Goal: Information Seeking & Learning: Learn about a topic

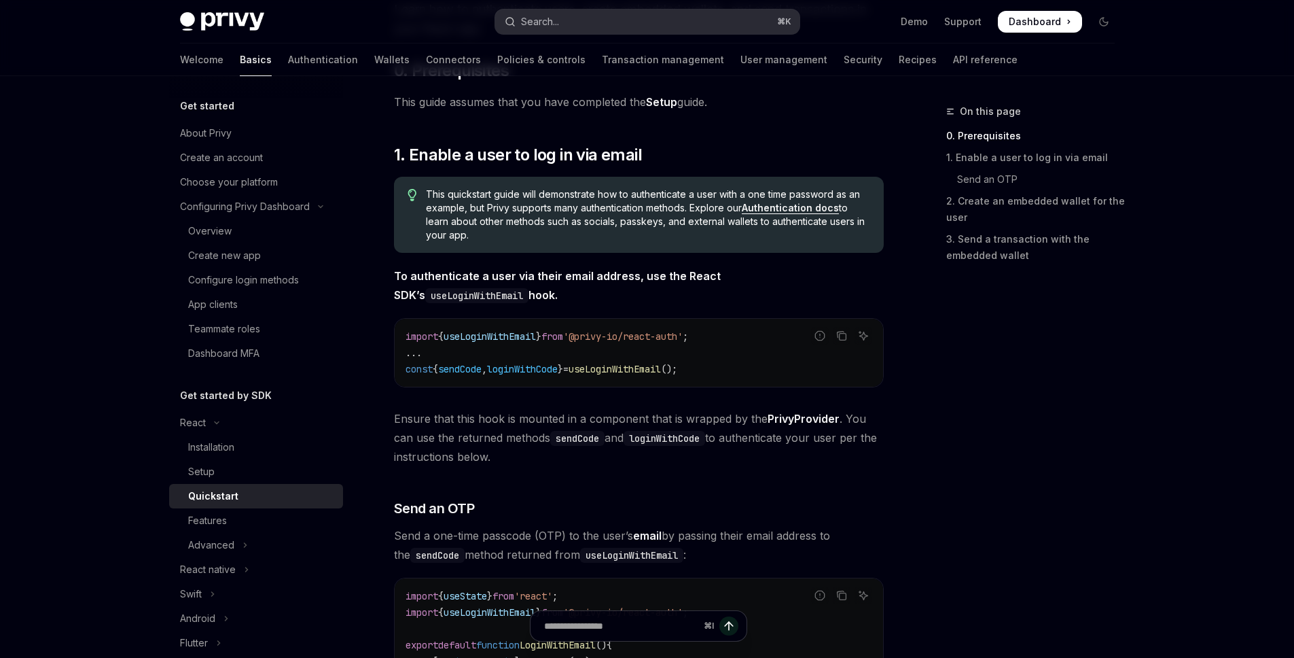
click at [654, 20] on button "Search... ⌘ K" at bounding box center [647, 22] width 304 height 24
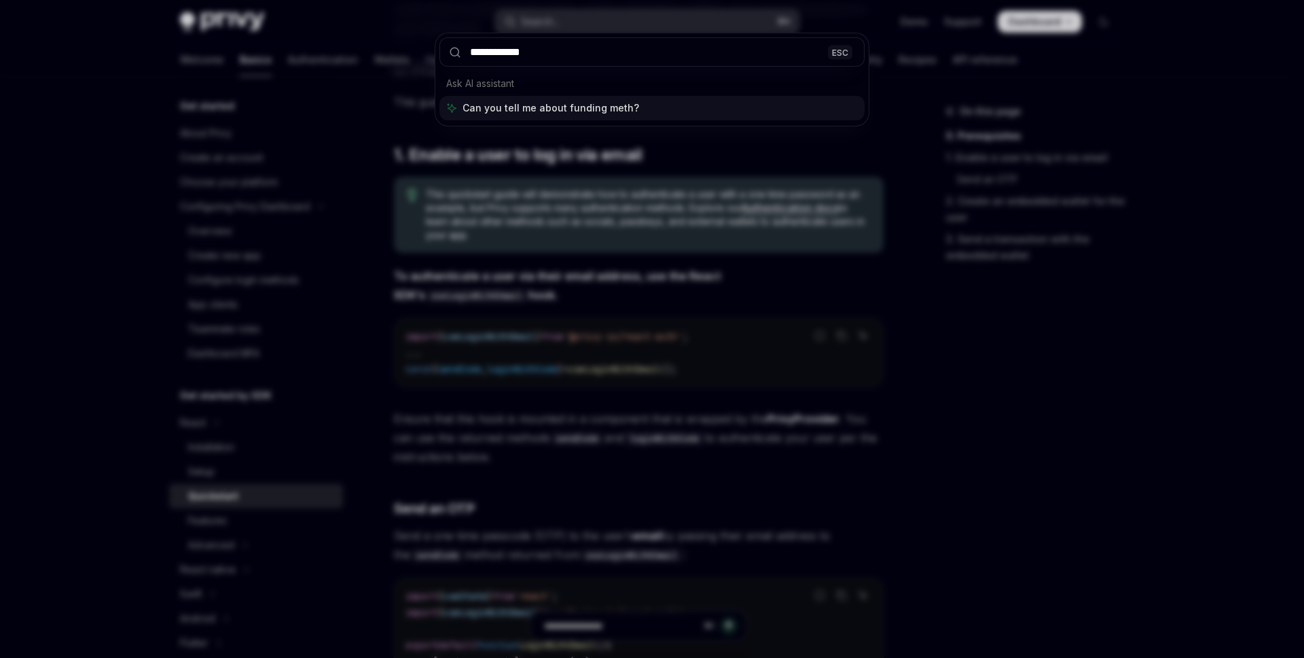
type input "**********"
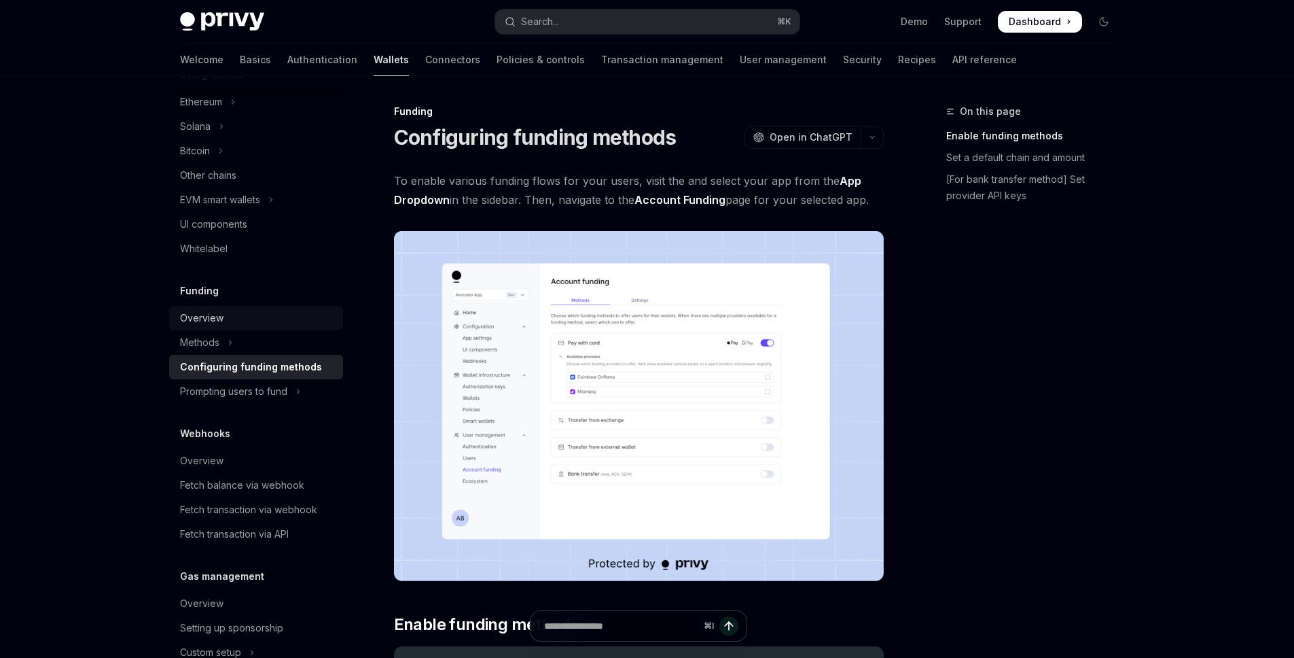
click at [217, 318] on div "Overview" at bounding box center [201, 318] width 43 height 16
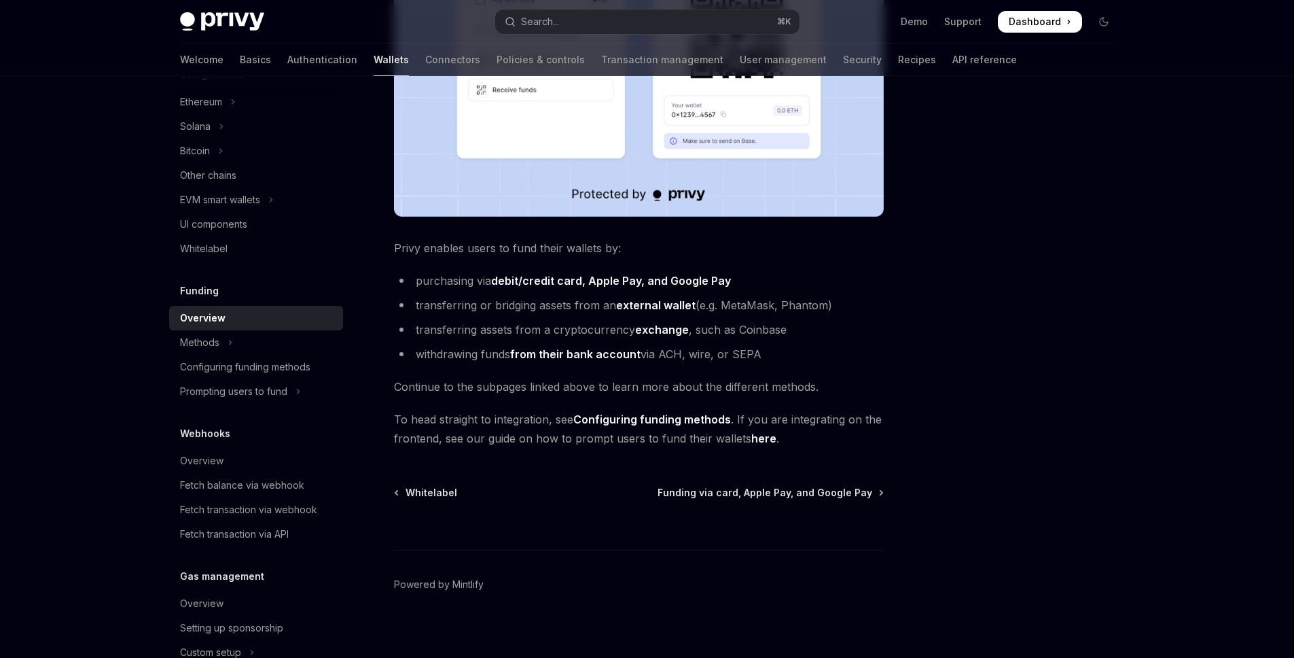
scroll to position [417, 0]
click at [841, 493] on span "Funding via card, Apple Pay, and Google Pay" at bounding box center [765, 491] width 215 height 14
type textarea "*"
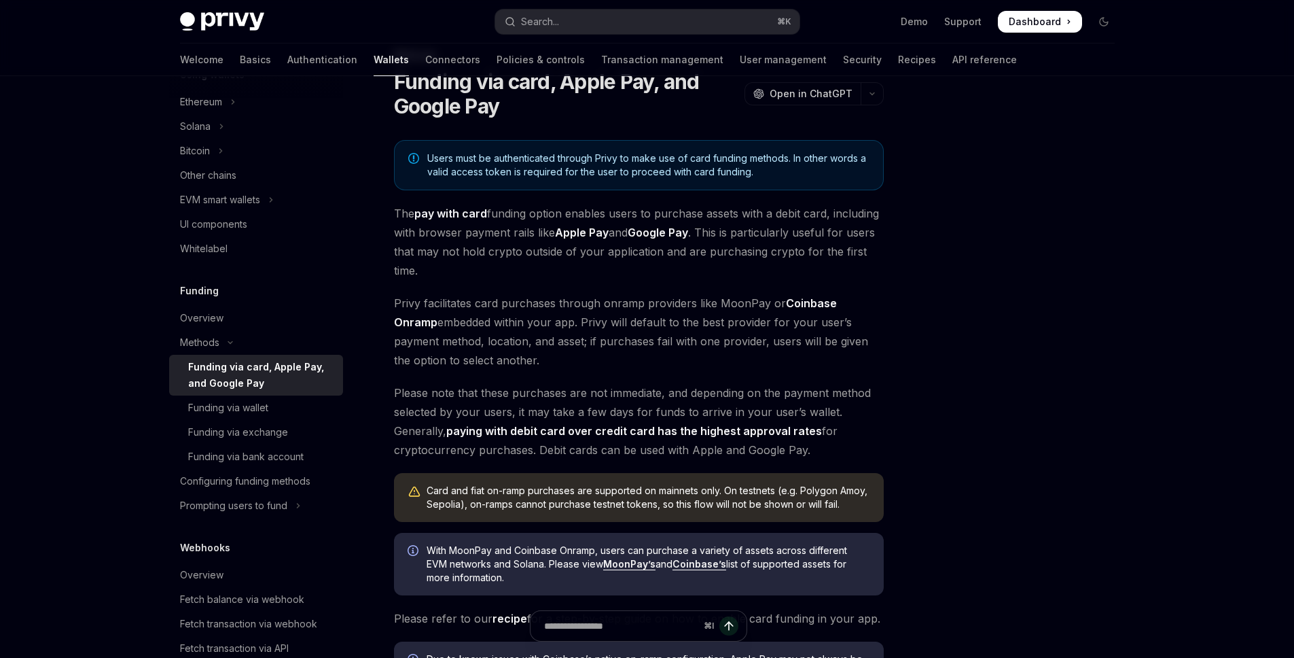
scroll to position [41, 0]
